Goal: Task Accomplishment & Management: Manage account settings

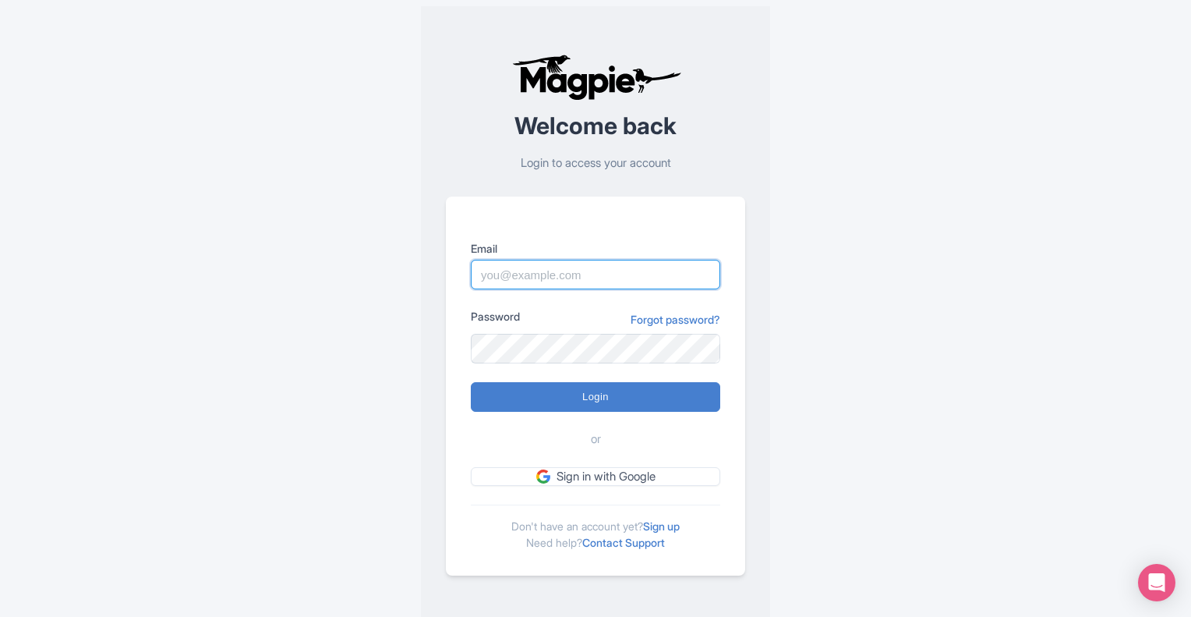
type input "[EMAIL_ADDRESS][DOMAIN_NAME]"
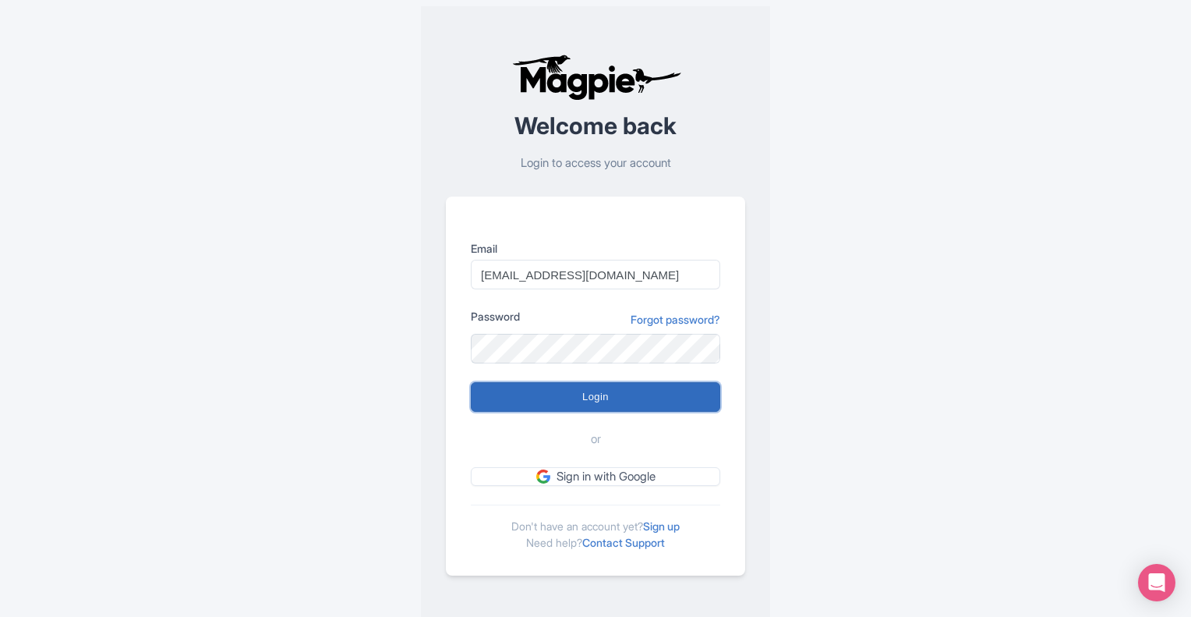
click at [651, 399] on input "Login" at bounding box center [595, 397] width 249 height 30
type input "Logging in..."
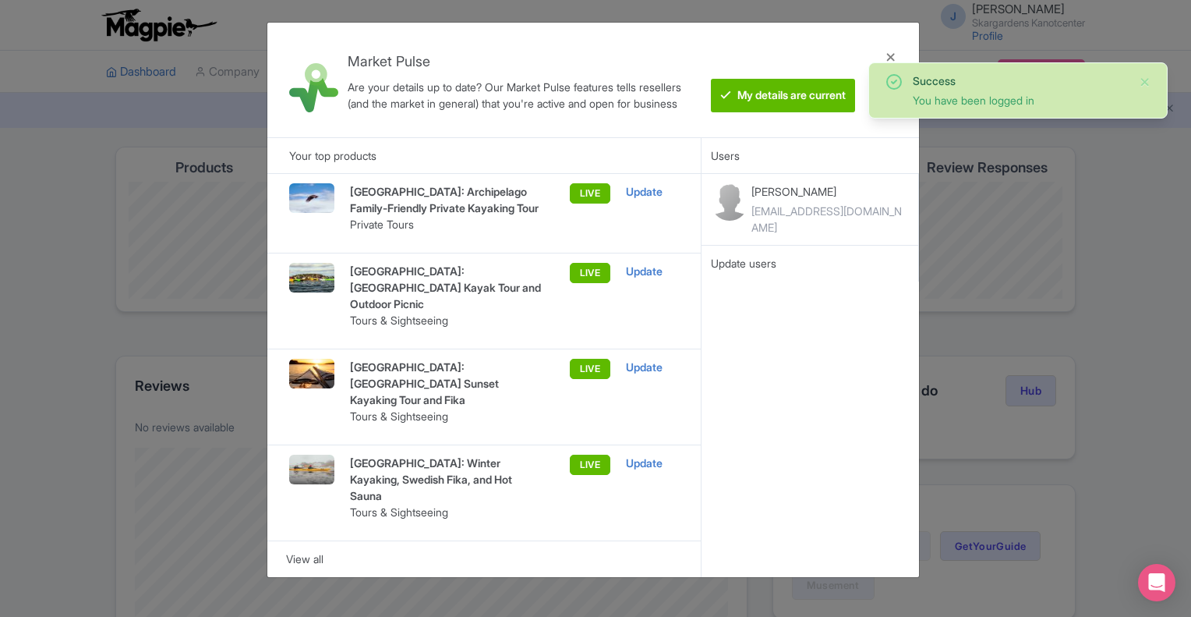
click at [58, 240] on div "Market Pulse Are your details up to date? Our Market Pulse features tells resel…" at bounding box center [595, 308] width 1191 height 617
click at [894, 51] on div at bounding box center [890, 80] width 37 height 90
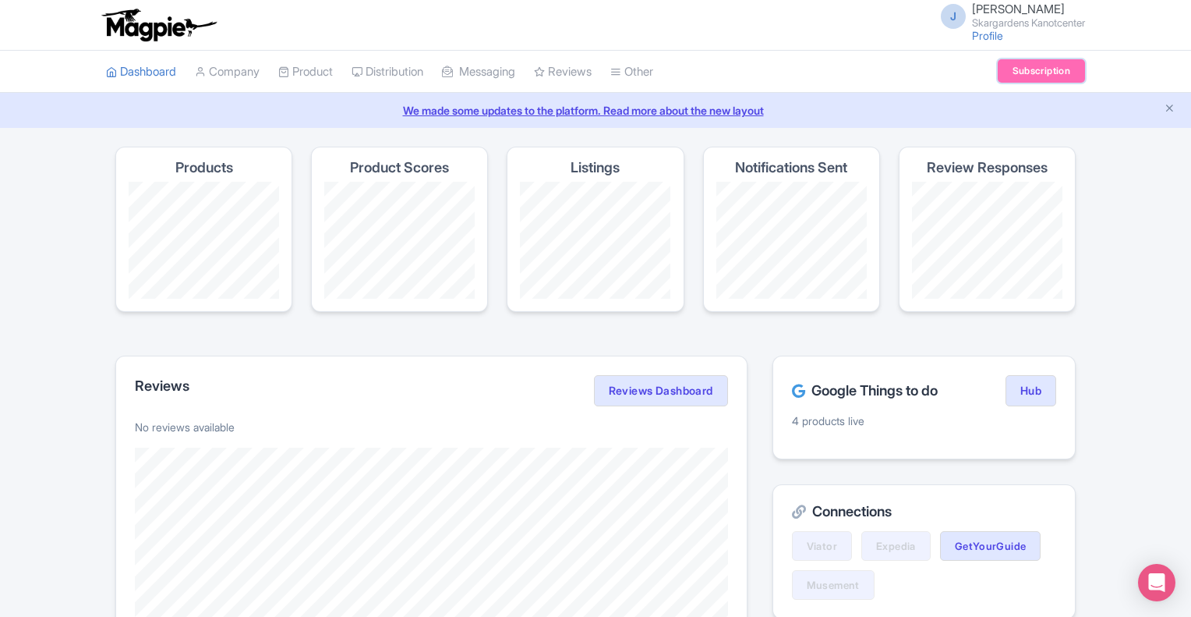
click at [1024, 74] on link "Subscription" at bounding box center [1041, 70] width 87 height 23
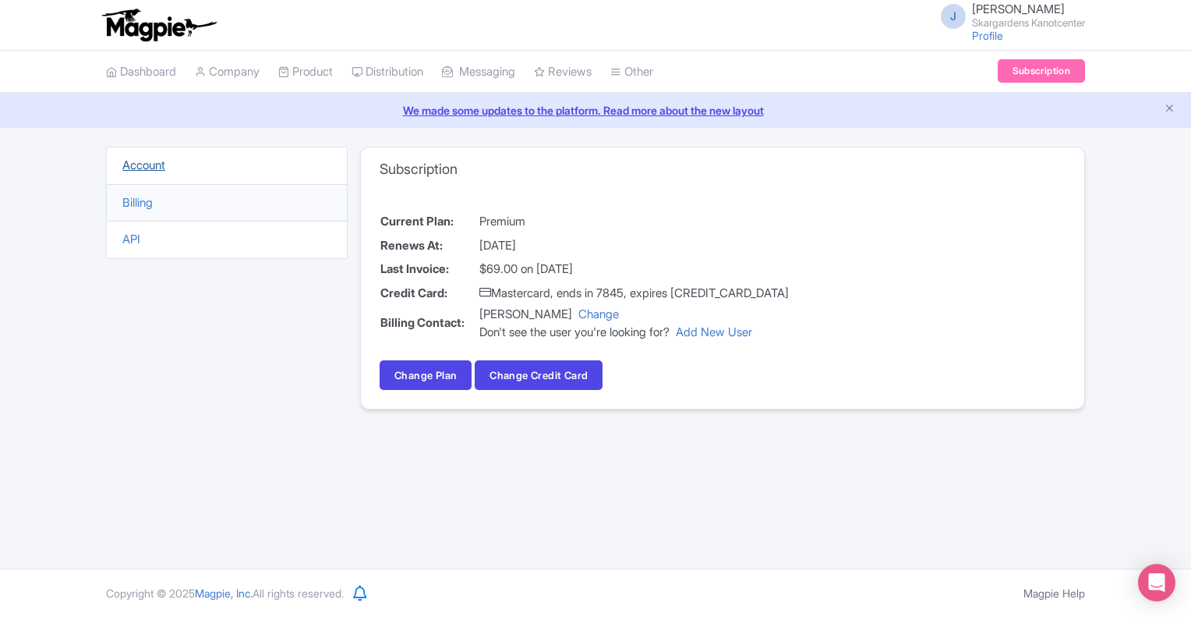
click at [147, 164] on link "Account" at bounding box center [143, 164] width 43 height 15
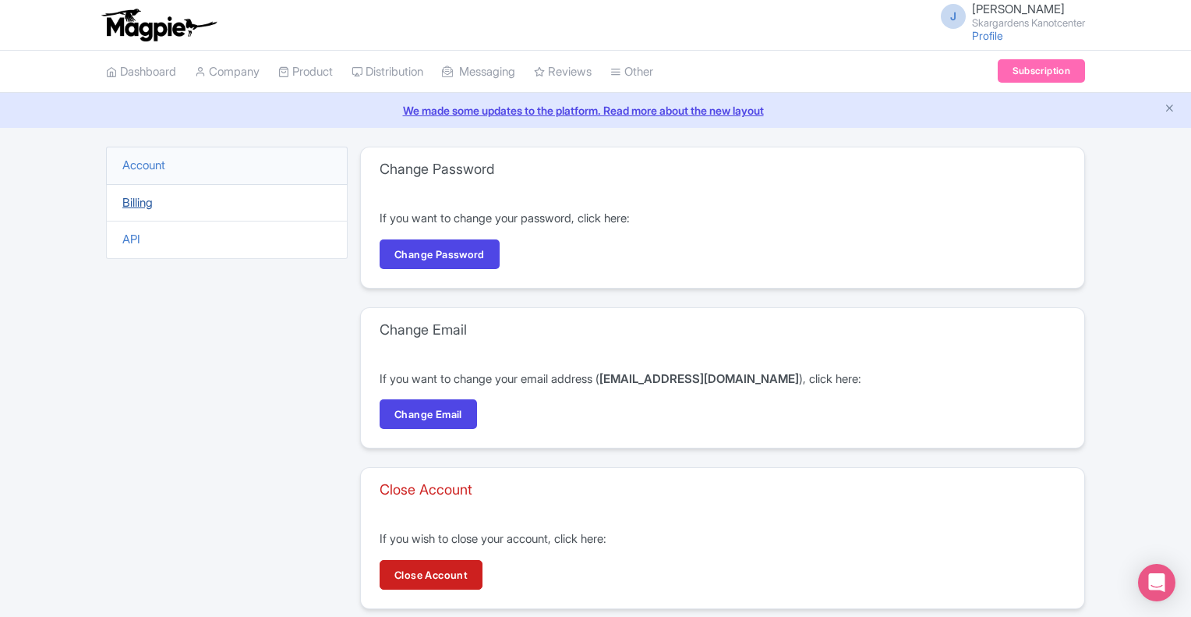
click at [143, 201] on link "Billing" at bounding box center [137, 202] width 30 height 15
click at [1045, 75] on link "Subscription" at bounding box center [1041, 70] width 87 height 23
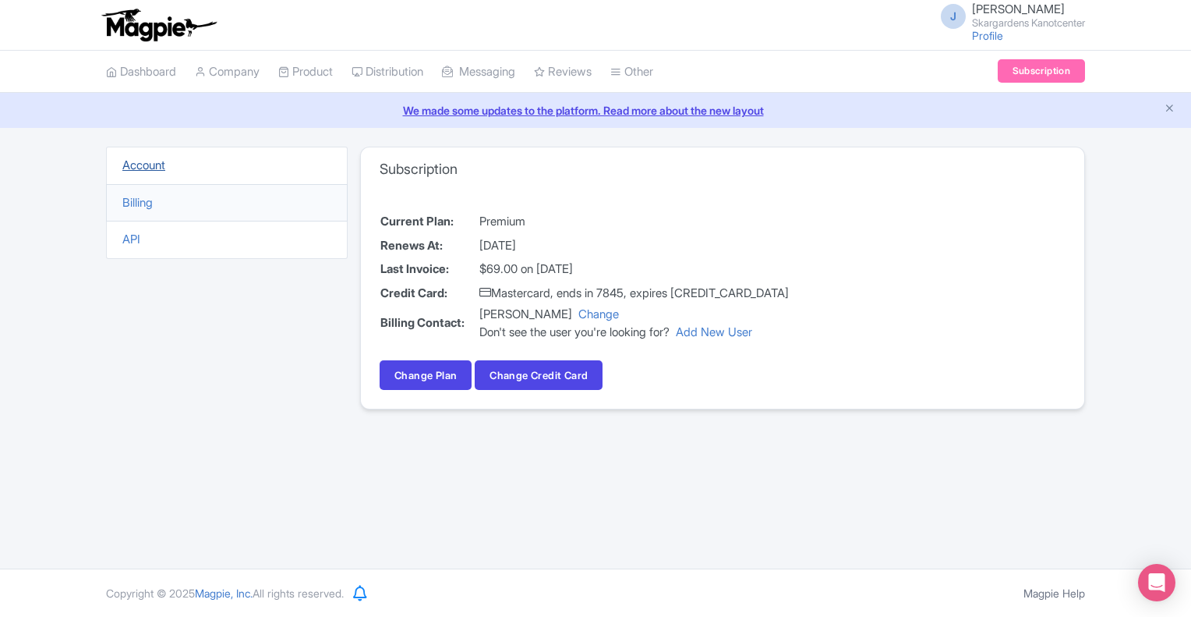
click at [147, 160] on link "Account" at bounding box center [143, 164] width 43 height 15
click at [1017, 77] on link "Subscription" at bounding box center [1041, 70] width 87 height 23
click at [147, 168] on link "Account" at bounding box center [143, 164] width 43 height 15
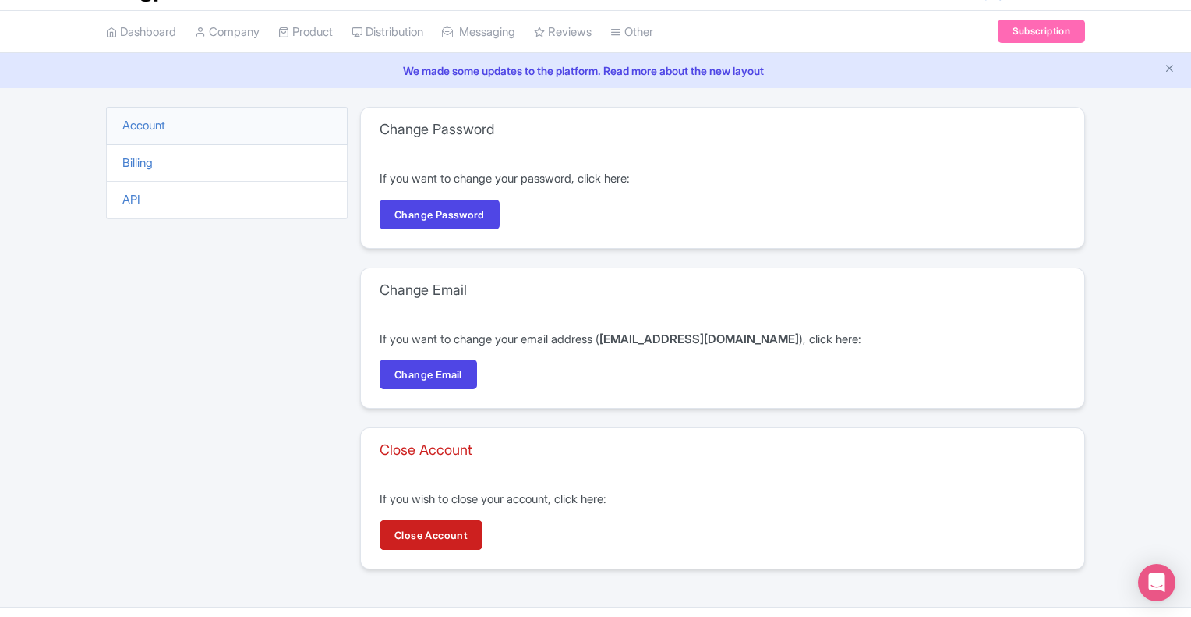
scroll to position [75, 0]
